Goal: Check status: Check status

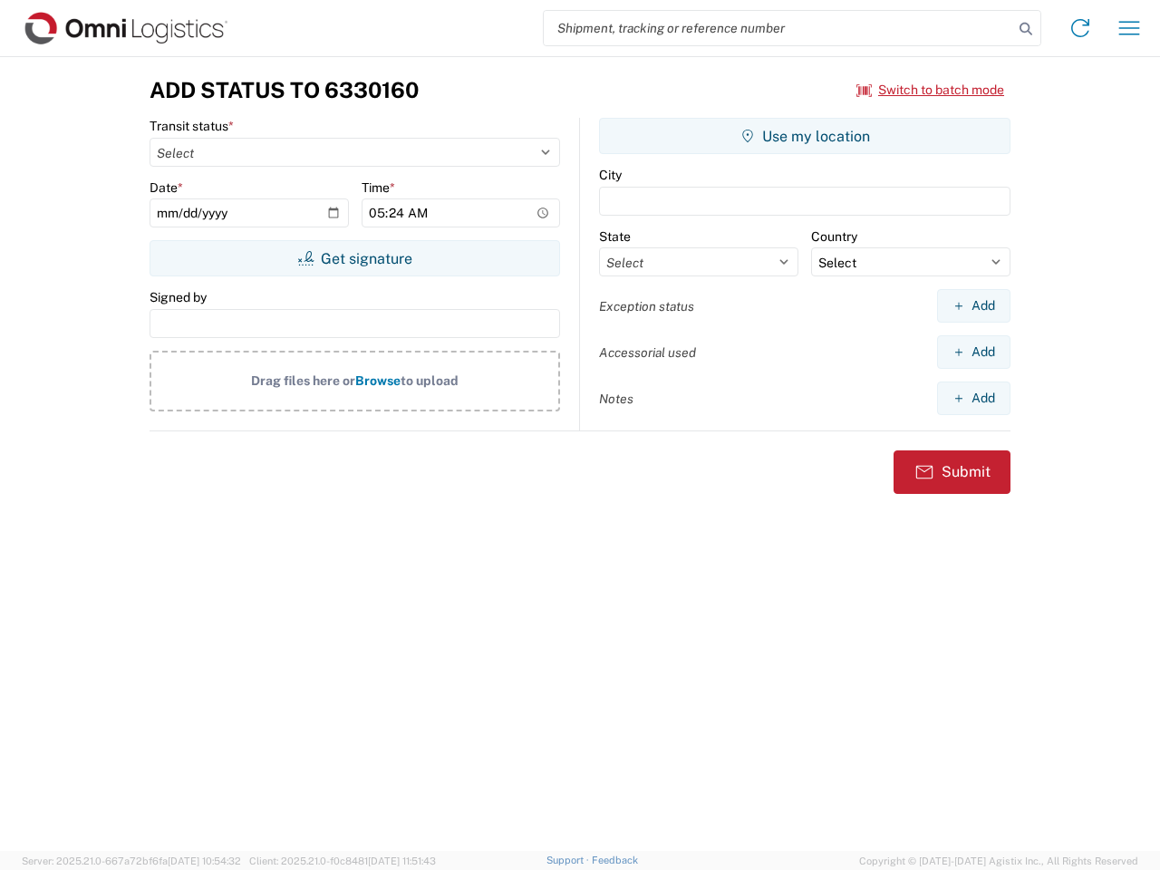
click at [778, 28] on input "search" at bounding box center [778, 28] width 469 height 34
click at [1026, 29] on icon at bounding box center [1025, 28] width 25 height 25
click at [1080, 28] on icon at bounding box center [1080, 28] width 29 height 29
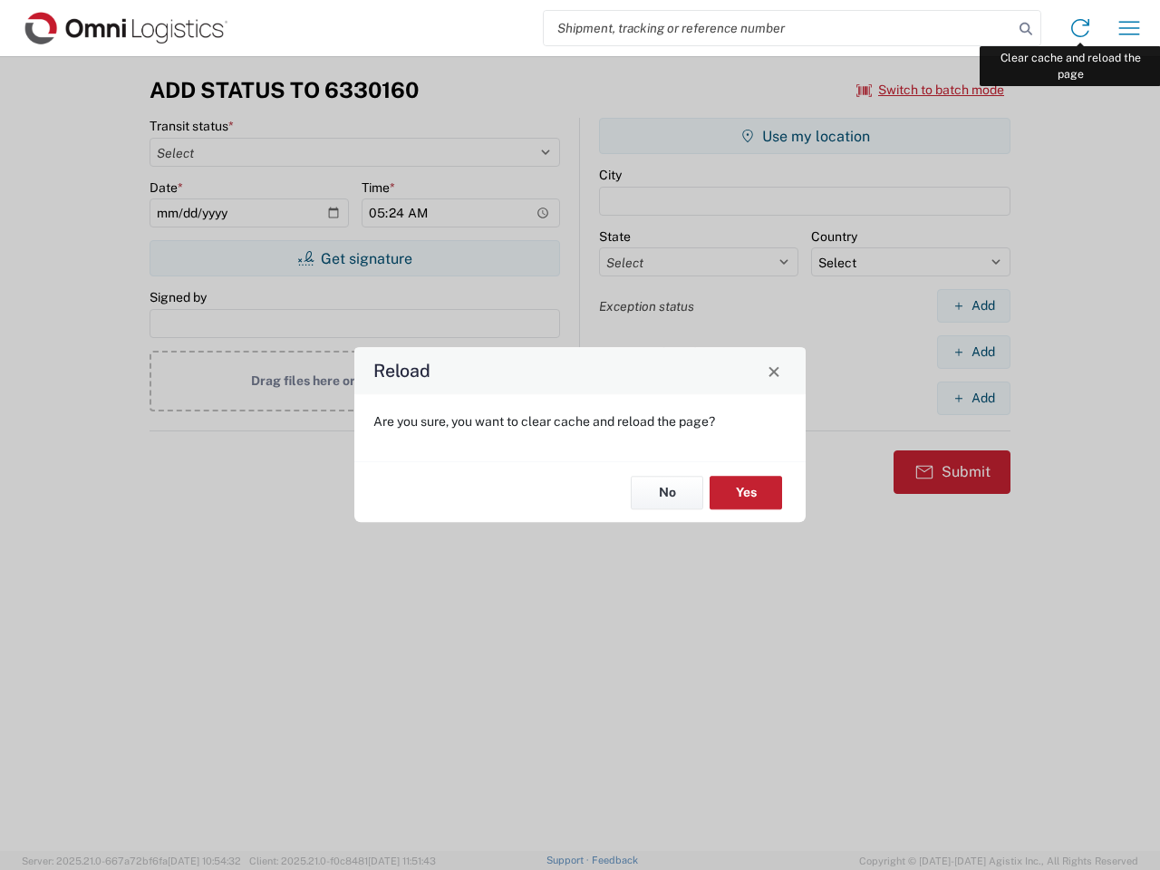
click at [1129, 28] on div "Reload Are you sure, you want to clear cache and reload the page? No Yes" at bounding box center [580, 435] width 1160 height 870
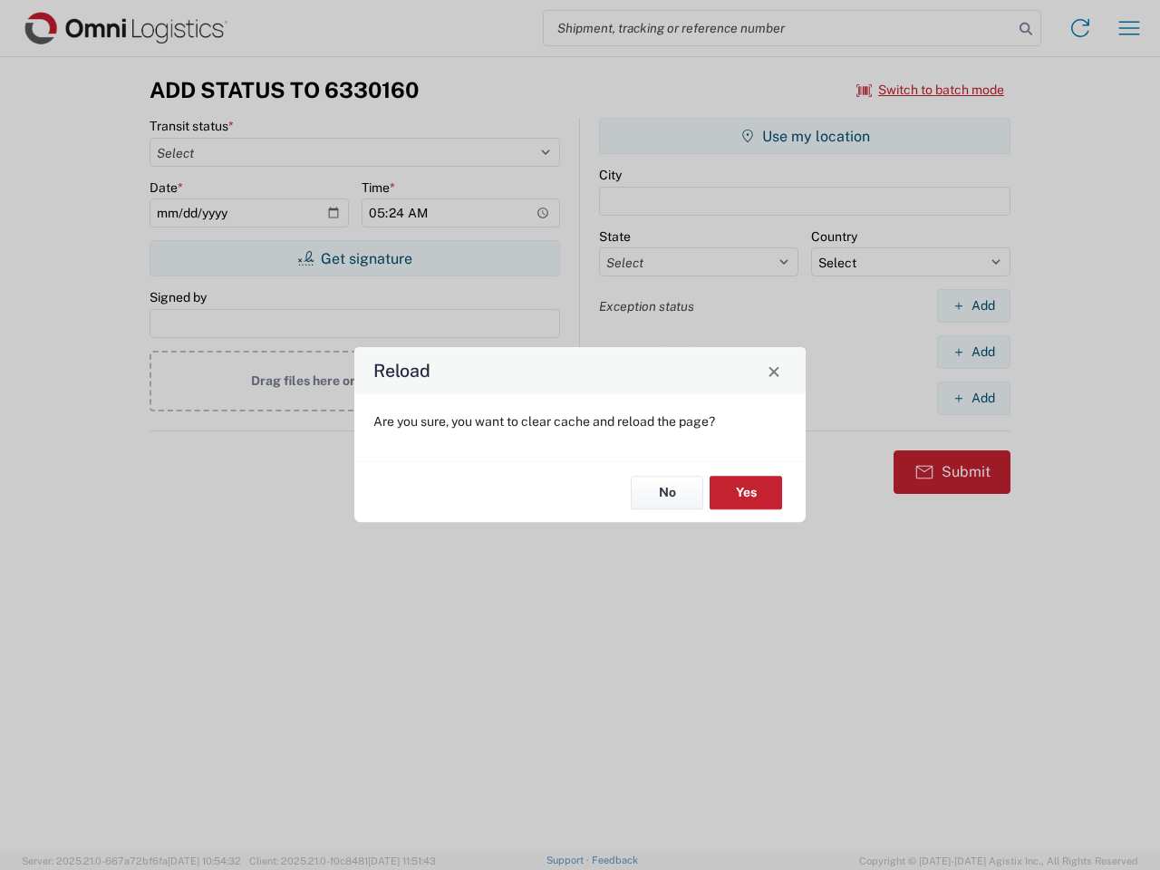
click at [931, 90] on div "Reload Are you sure, you want to clear cache and reload the page? No Yes" at bounding box center [580, 435] width 1160 height 870
click at [354, 258] on div "Reload Are you sure, you want to clear cache and reload the page? No Yes" at bounding box center [580, 435] width 1160 height 870
click at [805, 136] on div "Reload Are you sure, you want to clear cache and reload the page? No Yes" at bounding box center [580, 435] width 1160 height 870
click at [973, 305] on div "Reload Are you sure, you want to clear cache and reload the page? No Yes" at bounding box center [580, 435] width 1160 height 870
click at [973, 352] on div "Reload Are you sure, you want to clear cache and reload the page? No Yes" at bounding box center [580, 435] width 1160 height 870
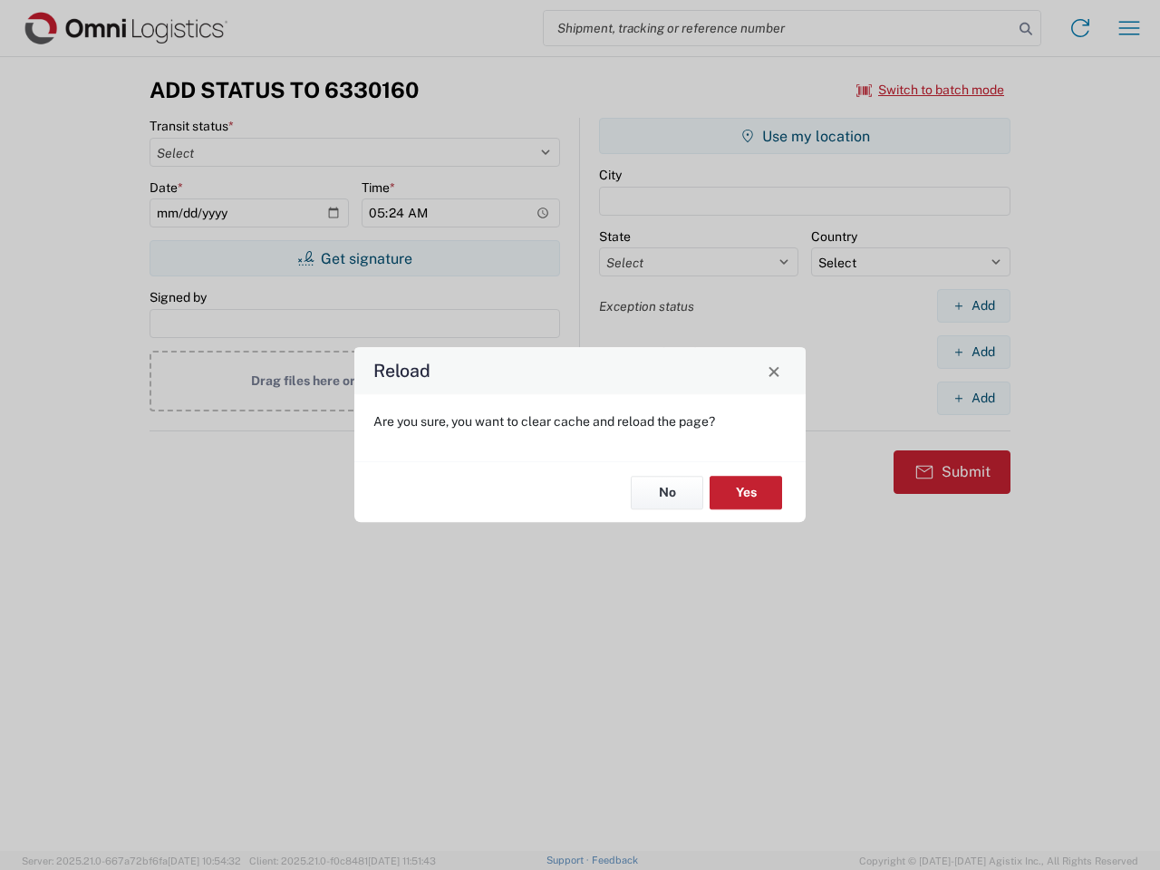
click at [973, 398] on div "Reload Are you sure, you want to clear cache and reload the page? No Yes" at bounding box center [580, 435] width 1160 height 870
